Goal: Obtain resource: Obtain resource

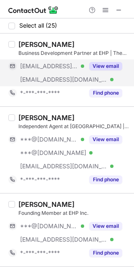
click at [104, 65] on button "View email" at bounding box center [105, 66] width 33 height 8
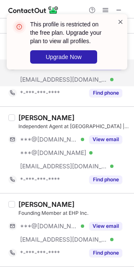
click at [122, 21] on span at bounding box center [120, 22] width 7 height 8
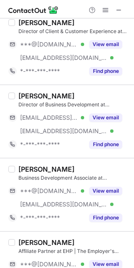
scroll to position [389, 0]
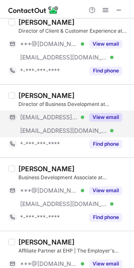
click at [102, 116] on button "View email" at bounding box center [105, 117] width 33 height 8
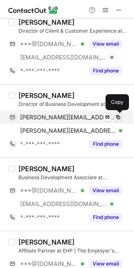
click at [116, 118] on span at bounding box center [118, 117] width 7 height 7
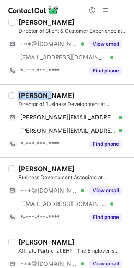
drag, startPoint x: 52, startPoint y: 98, endPoint x: 19, endPoint y: 97, distance: 33.1
click at [19, 97] on div "Kevin M." at bounding box center [73, 95] width 111 height 8
copy div "Kevin M."
click at [57, 95] on div "Kevin M." at bounding box center [73, 95] width 111 height 8
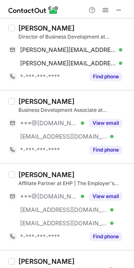
scroll to position [471, 0]
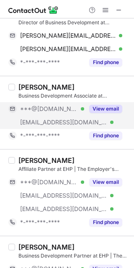
click at [112, 111] on button "View email" at bounding box center [105, 109] width 33 height 8
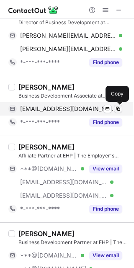
click at [116, 108] on span at bounding box center [118, 109] width 7 height 7
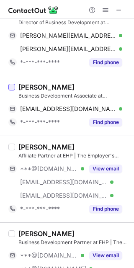
drag, startPoint x: 78, startPoint y: 87, endPoint x: 12, endPoint y: 86, distance: 66.2
click at [12, 86] on div "Lori Beals Barrett Business Development Associate at EHP | The Employer's Choic…" at bounding box center [67, 106] width 134 height 60
copy div "Lori Beals Barrett"
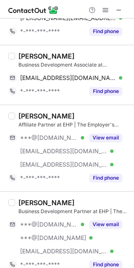
scroll to position [518, 0]
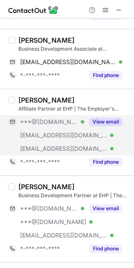
click at [109, 122] on button "View email" at bounding box center [105, 122] width 33 height 8
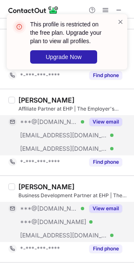
click at [116, 206] on button "View email" at bounding box center [105, 209] width 33 height 8
click at [120, 23] on span at bounding box center [120, 22] width 7 height 8
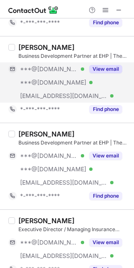
scroll to position [669, 0]
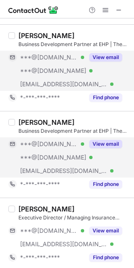
click at [109, 143] on button "View email" at bounding box center [105, 144] width 33 height 8
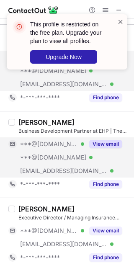
click at [121, 24] on span at bounding box center [120, 22] width 7 height 8
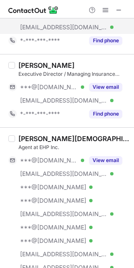
scroll to position [840, 0]
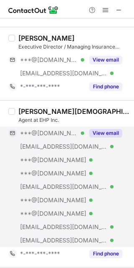
click at [110, 136] on button "View email" at bounding box center [105, 133] width 33 height 8
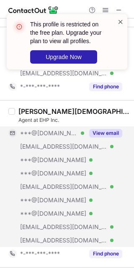
click at [121, 22] on span at bounding box center [120, 22] width 7 height 8
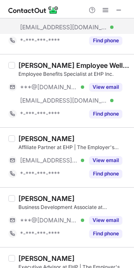
scroll to position [1054, 0]
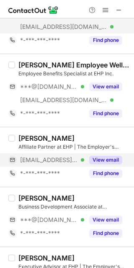
click at [109, 159] on button "View email" at bounding box center [105, 160] width 33 height 8
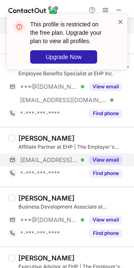
click at [121, 23] on span at bounding box center [120, 22] width 7 height 8
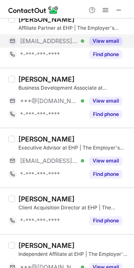
scroll to position [1176, 0]
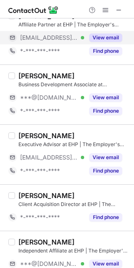
click at [108, 97] on button "View email" at bounding box center [105, 97] width 33 height 8
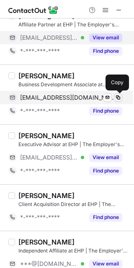
click at [119, 98] on span at bounding box center [118, 97] width 7 height 7
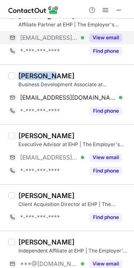
drag, startPoint x: 54, startPoint y: 75, endPoint x: 18, endPoint y: 75, distance: 35.2
click at [18, 75] on div "Brooke M." at bounding box center [73, 76] width 111 height 8
copy div "Brooke M."
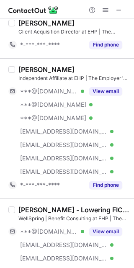
scroll to position [1376, 0]
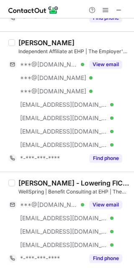
click at [104, 207] on button "View email" at bounding box center [105, 205] width 33 height 8
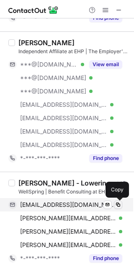
click at [118, 207] on span at bounding box center [118, 205] width 7 height 7
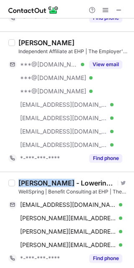
drag, startPoint x: 65, startPoint y: 184, endPoint x: 3, endPoint y: 185, distance: 62.1
click at [3, 185] on div "Maureen Kelly - Lowering FICA Taxes. Adding Wellness Benefits. Visit Twitter pr…" at bounding box center [67, 222] width 134 height 100
copy div "Maureen Kelly"
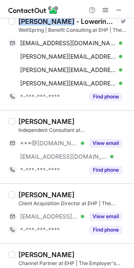
scroll to position [1559, 0]
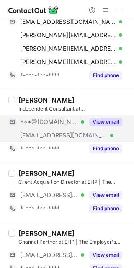
click at [111, 126] on button "View email" at bounding box center [105, 122] width 33 height 8
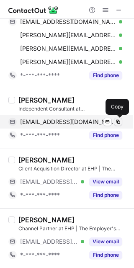
click at [116, 122] on span at bounding box center [118, 122] width 7 height 7
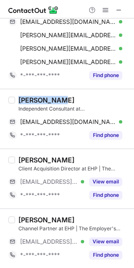
drag, startPoint x: 62, startPoint y: 101, endPoint x: 17, endPoint y: 98, distance: 45.0
click at [17, 98] on div "Tanya Crisp Independent Consultant at EHP | The Employer's Choice tpetran@hotma…" at bounding box center [72, 119] width 114 height 46
copy div "Tanya Crisp"
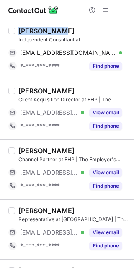
scroll to position [1692, 0]
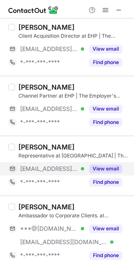
click at [106, 169] on button "View email" at bounding box center [105, 169] width 33 height 8
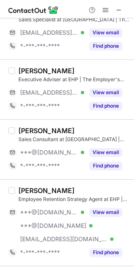
scroll to position [0, 0]
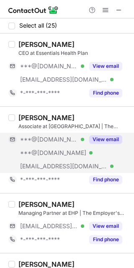
click at [110, 142] on button "View email" at bounding box center [105, 139] width 33 height 8
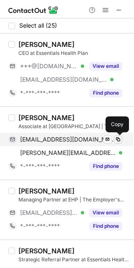
click at [118, 140] on span at bounding box center [118, 139] width 7 height 7
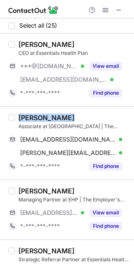
drag, startPoint x: 58, startPoint y: 118, endPoint x: 20, endPoint y: 112, distance: 39.1
click at [20, 112] on div "Jill Frizzell Associate at EHP | The Employer's Choice jillfrizzell@gmail.com V…" at bounding box center [67, 142] width 134 height 73
copy div "Jill Frizzell"
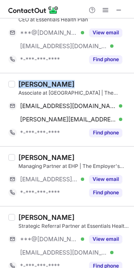
scroll to position [63, 0]
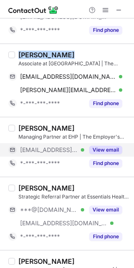
click at [109, 150] on button "View email" at bounding box center [105, 150] width 33 height 8
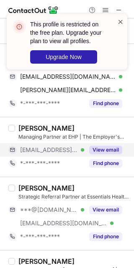
click at [121, 20] on span at bounding box center [120, 22] width 7 height 8
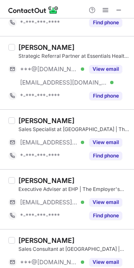
scroll to position [208, 0]
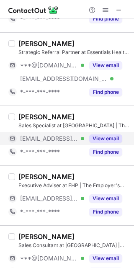
click at [109, 141] on button "View email" at bounding box center [105, 139] width 33 height 8
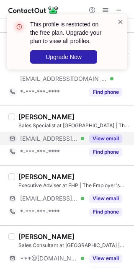
click at [121, 22] on span at bounding box center [120, 22] width 7 height 8
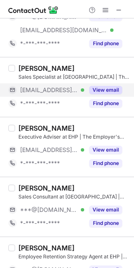
scroll to position [278, 0]
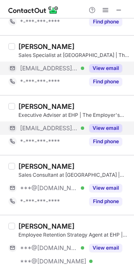
click at [113, 128] on button "View email" at bounding box center [105, 128] width 33 height 8
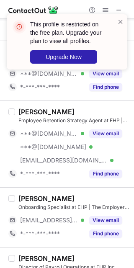
scroll to position [404, 0]
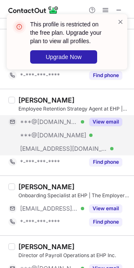
click at [106, 122] on button "View email" at bounding box center [105, 122] width 33 height 8
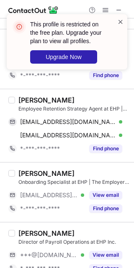
click at [121, 22] on span at bounding box center [120, 22] width 7 height 8
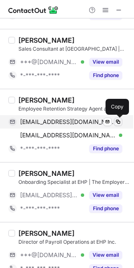
click at [119, 123] on span at bounding box center [118, 122] width 7 height 7
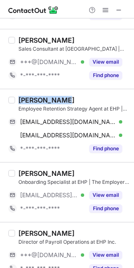
drag, startPoint x: 62, startPoint y: 99, endPoint x: 16, endPoint y: 100, distance: 47.0
click at [16, 100] on div "Leslie Fobbs Employee Retention Strategy Agent at EHP | The Employer's Choice l…" at bounding box center [72, 126] width 114 height 60
copy div "Leslie Fobbs"
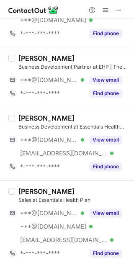
scroll to position [861, 0]
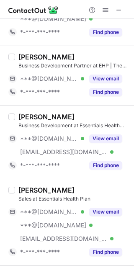
click at [109, 81] on button "View email" at bounding box center [105, 79] width 33 height 8
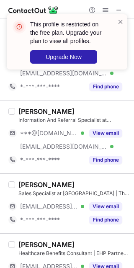
scroll to position [1329, 0]
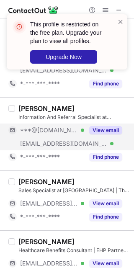
click at [106, 131] on button "View email" at bounding box center [105, 130] width 33 height 8
click at [122, 23] on span at bounding box center [120, 22] width 7 height 8
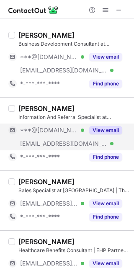
click at [115, 131] on button "View email" at bounding box center [105, 130] width 33 height 8
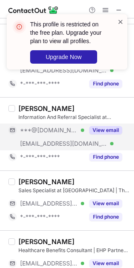
click at [121, 22] on span at bounding box center [120, 22] width 7 height 8
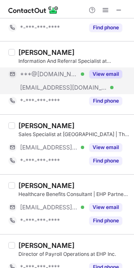
scroll to position [1398, 0]
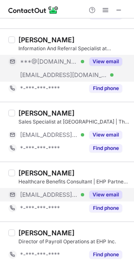
click at [101, 197] on button "View email" at bounding box center [105, 195] width 33 height 8
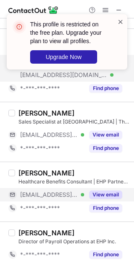
click at [121, 25] on span at bounding box center [120, 22] width 7 height 8
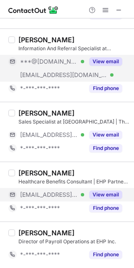
click at [106, 197] on button "View email" at bounding box center [105, 195] width 33 height 8
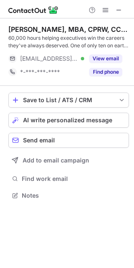
scroll to position [190, 134]
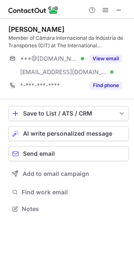
scroll to position [203, 134]
